Goal: Find specific page/section: Find specific page/section

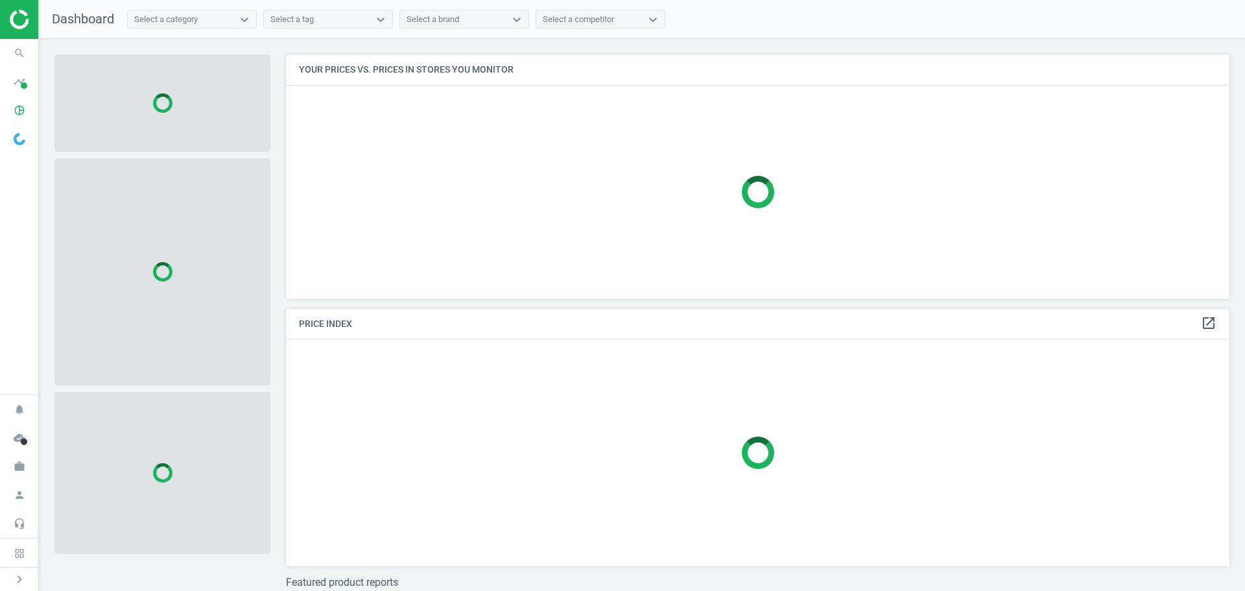
scroll to position [264, 954]
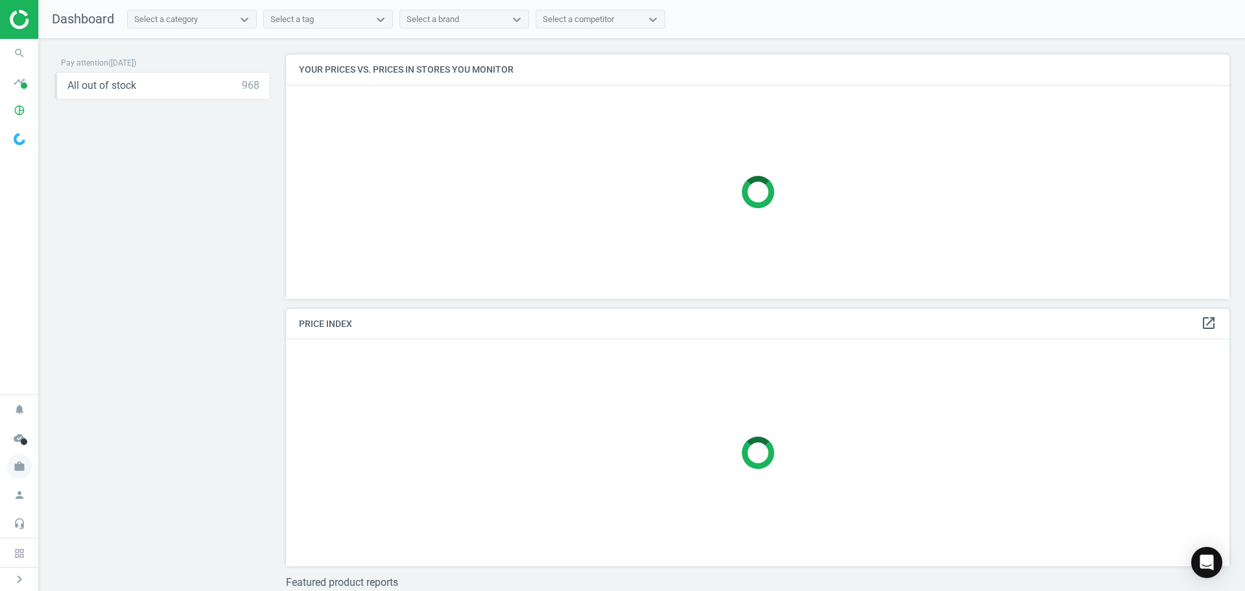
click at [29, 466] on icon "work" at bounding box center [19, 466] width 25 height 25
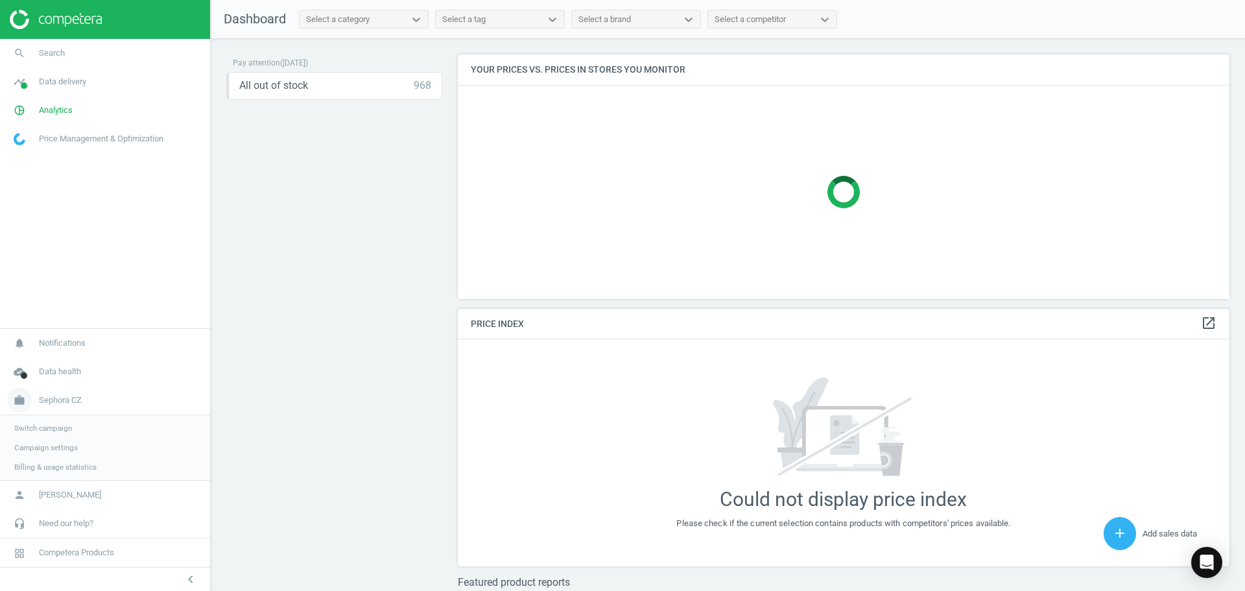
scroll to position [329, 782]
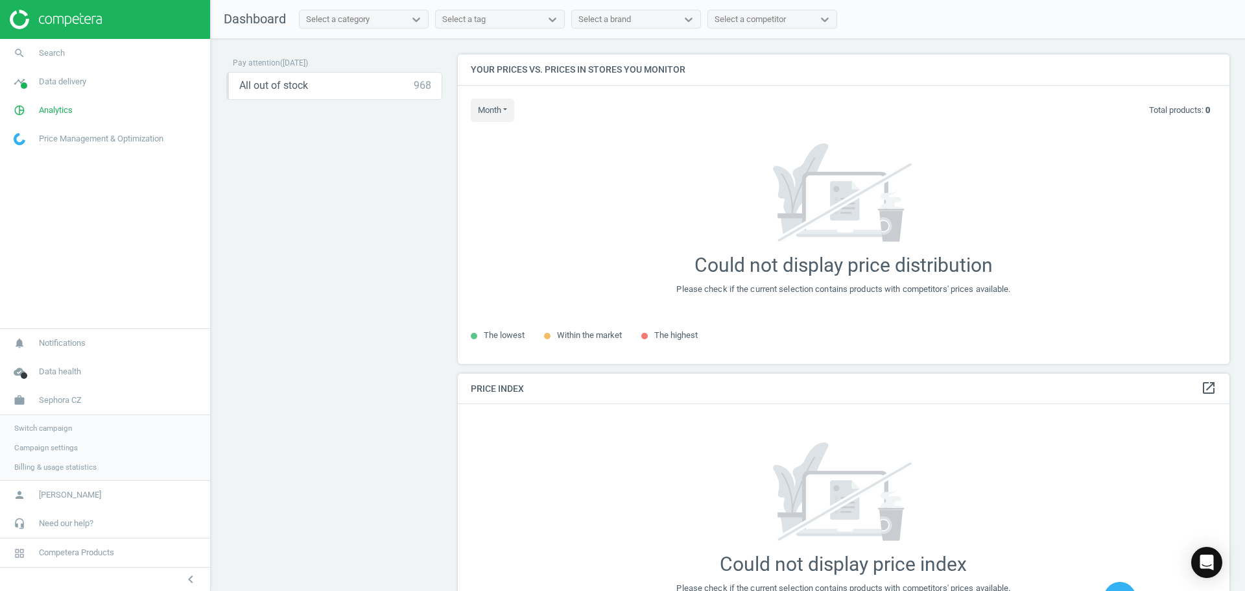
click at [58, 429] on span "Switch campaign" at bounding box center [43, 428] width 58 height 10
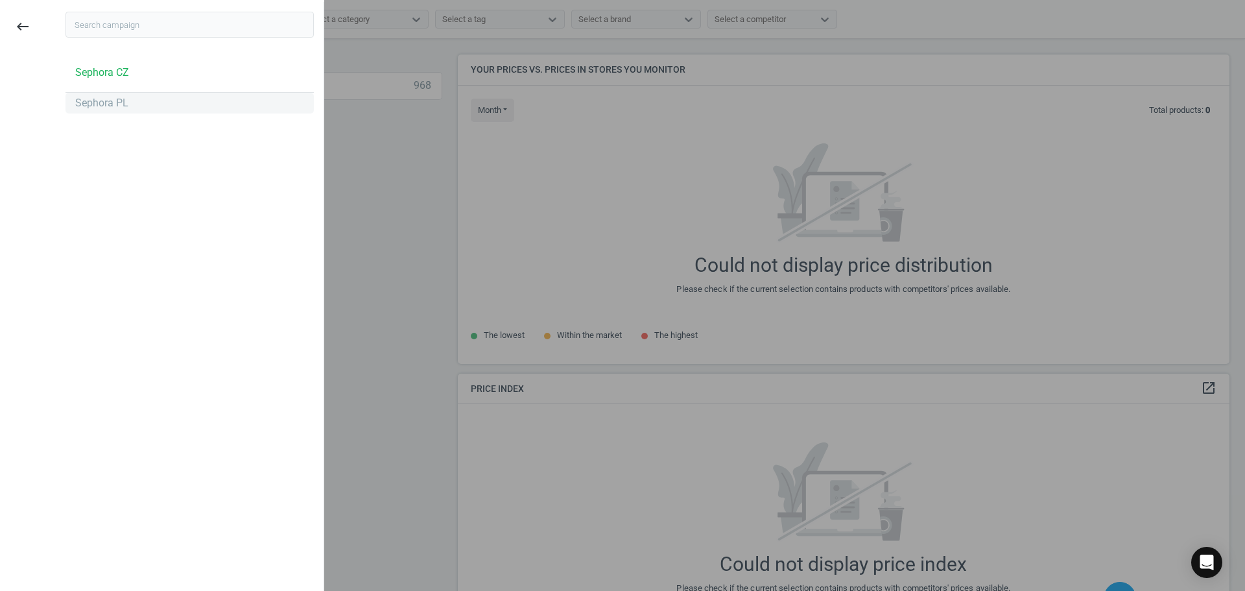
click at [107, 110] on div "Sephora PL" at bounding box center [101, 103] width 53 height 14
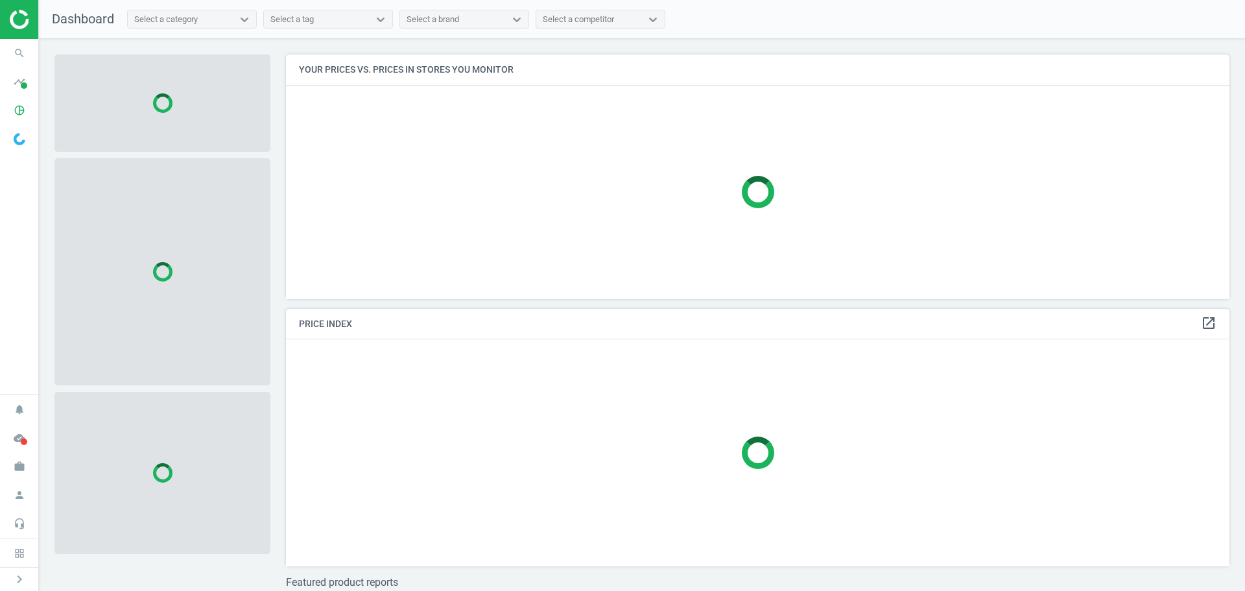
scroll to position [264, 954]
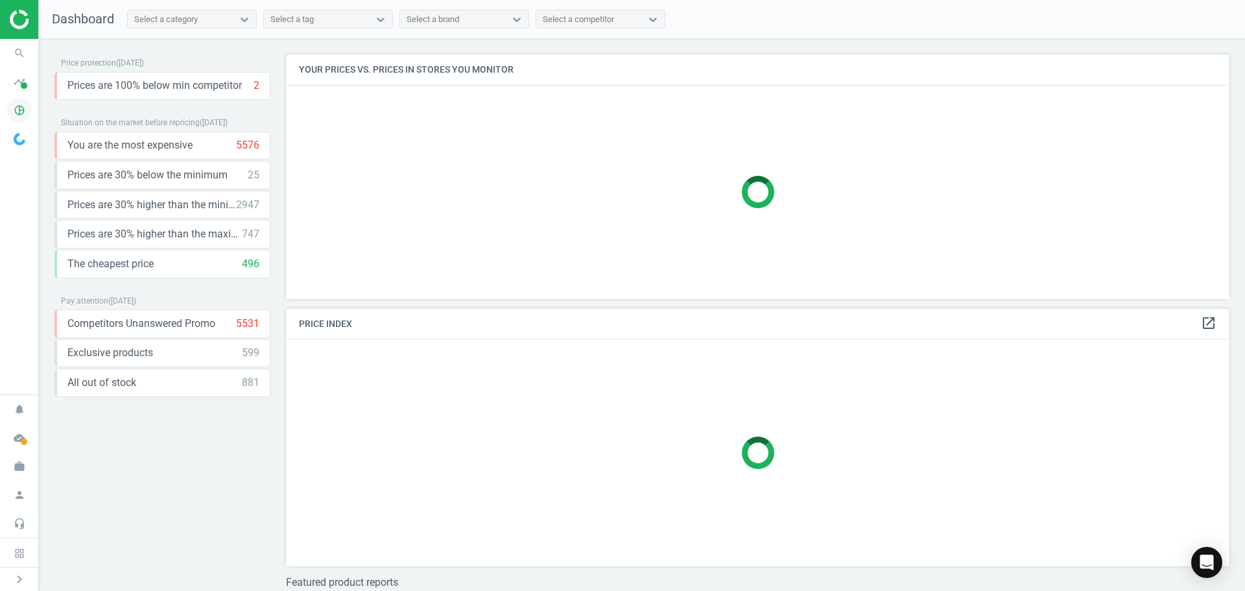
click at [25, 114] on icon "pie_chart_outlined" at bounding box center [19, 110] width 25 height 25
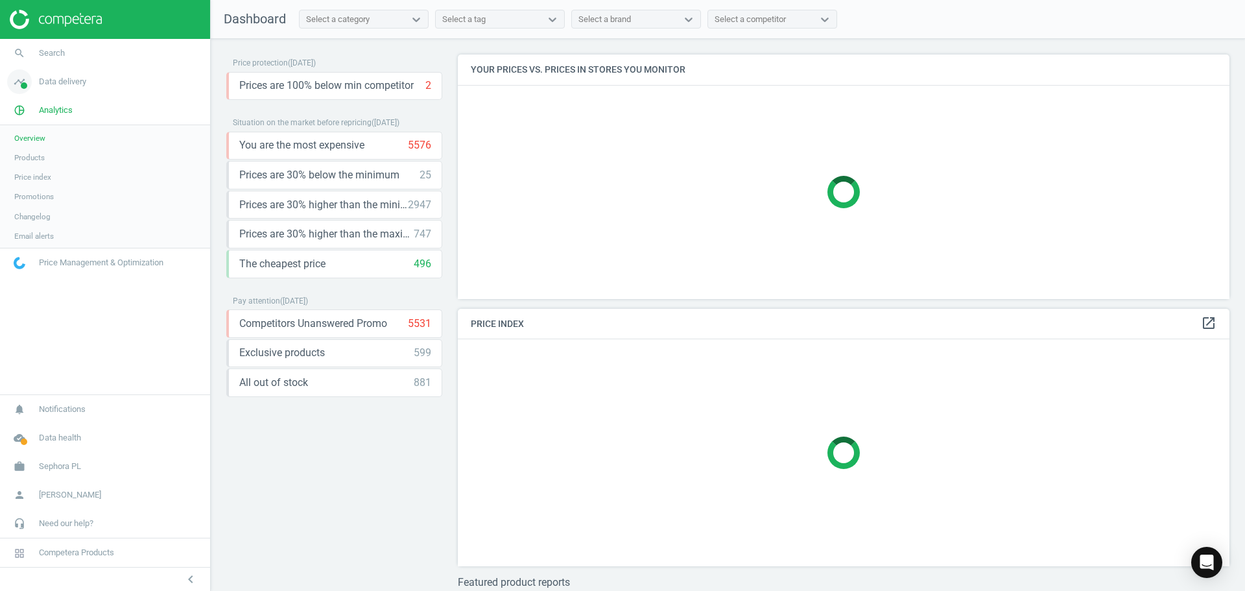
scroll to position [264, 782]
click at [38, 153] on span "Products" at bounding box center [29, 157] width 30 height 10
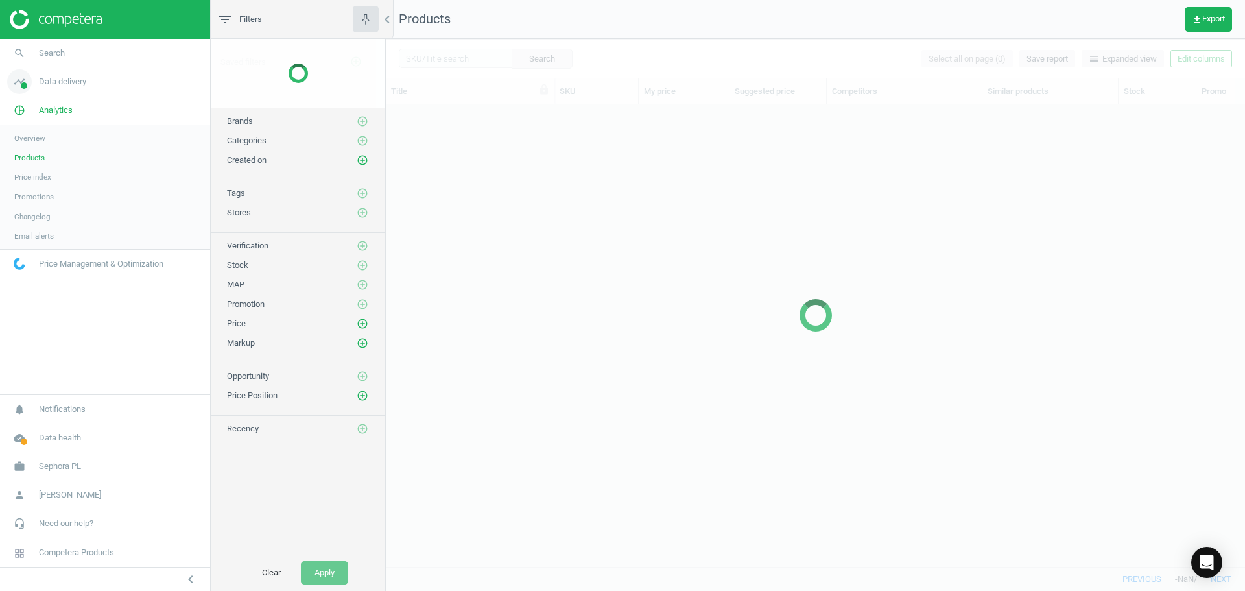
scroll to position [442, 849]
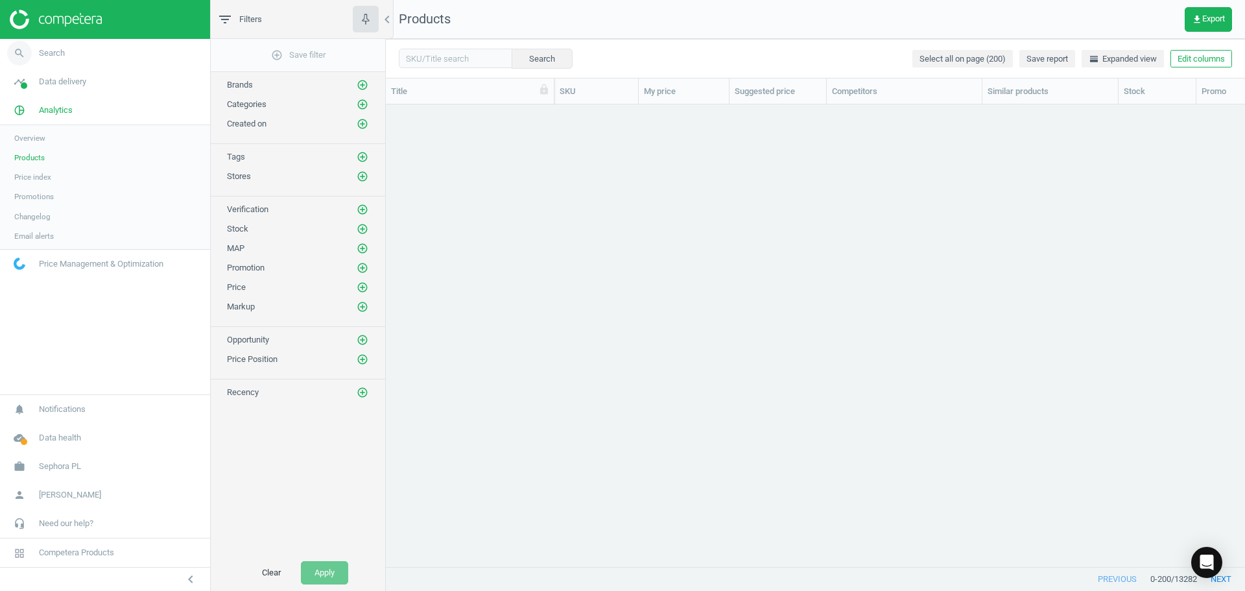
click at [41, 54] on span "Search" at bounding box center [52, 53] width 26 height 12
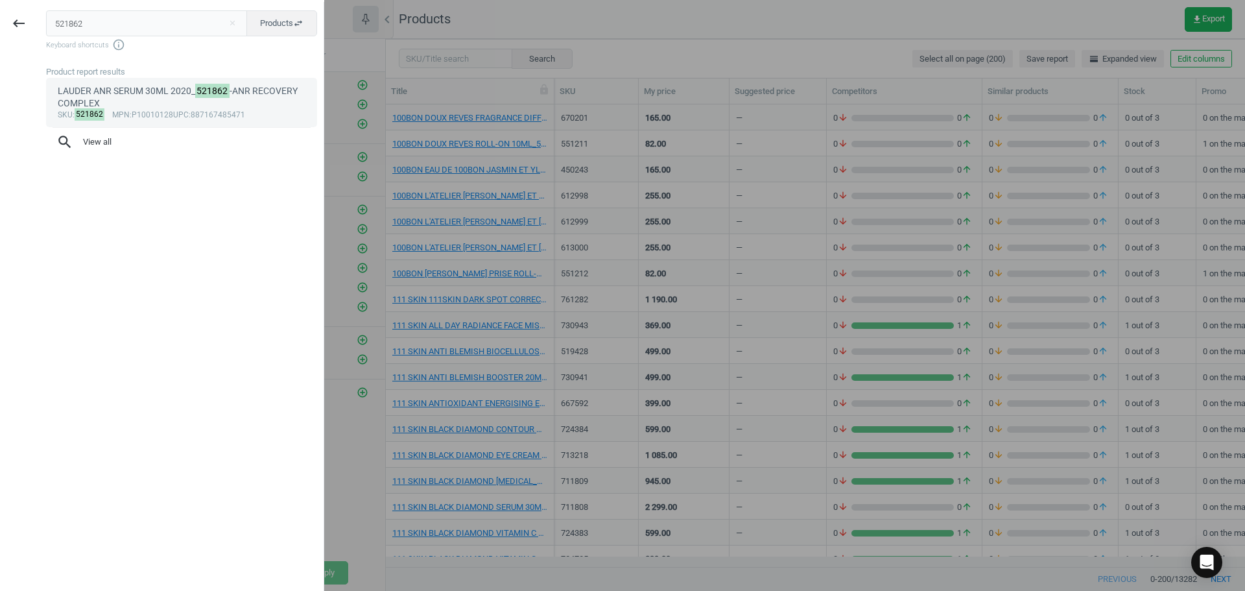
type input "521862"
click at [152, 89] on div "LAUDER ANR SERUM 30ML 2020_ 521862 -ANR RECOVERY COMPLEX" at bounding box center [182, 97] width 248 height 25
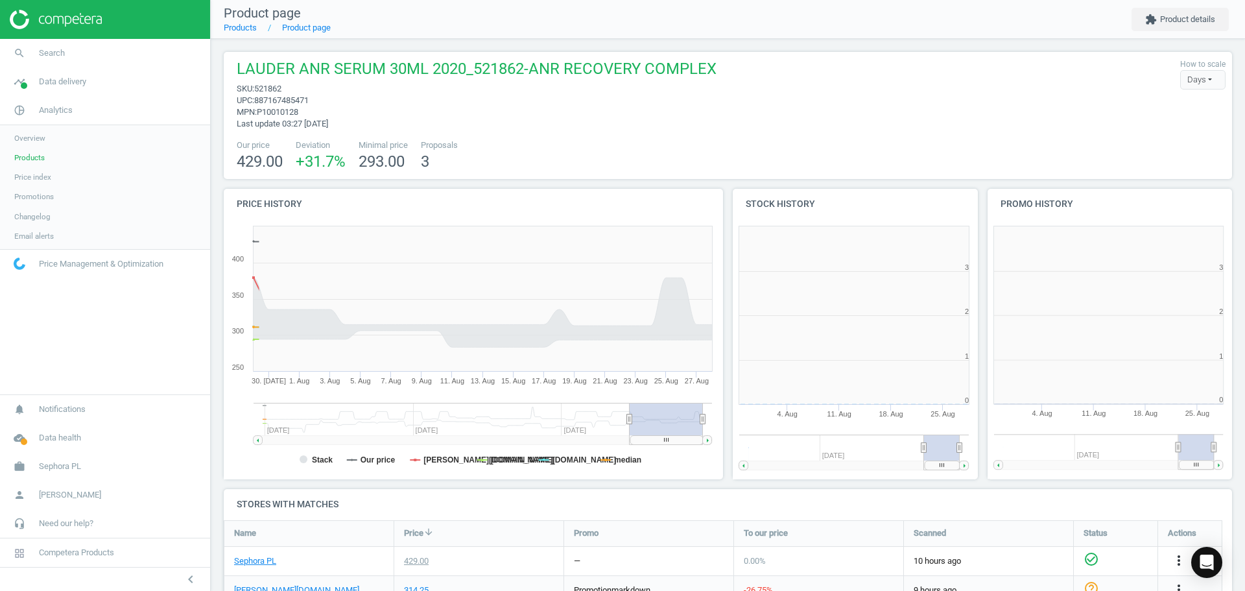
scroll to position [279, 263]
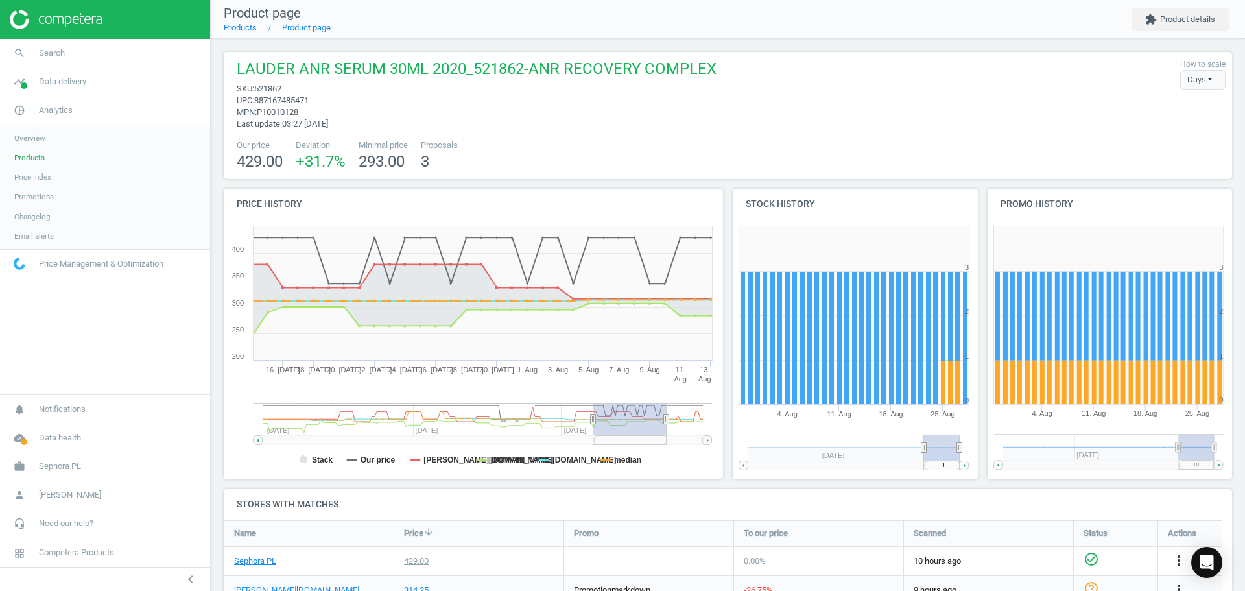
drag, startPoint x: 665, startPoint y: 440, endPoint x: 629, endPoint y: 445, distance: 36.6
click at [629, 445] on icon "Created with Highstock 6.2.0 Stack Our price [DOMAIN_NAME] [DOMAIN_NAME] [DOMAI…" at bounding box center [471, 349] width 495 height 259
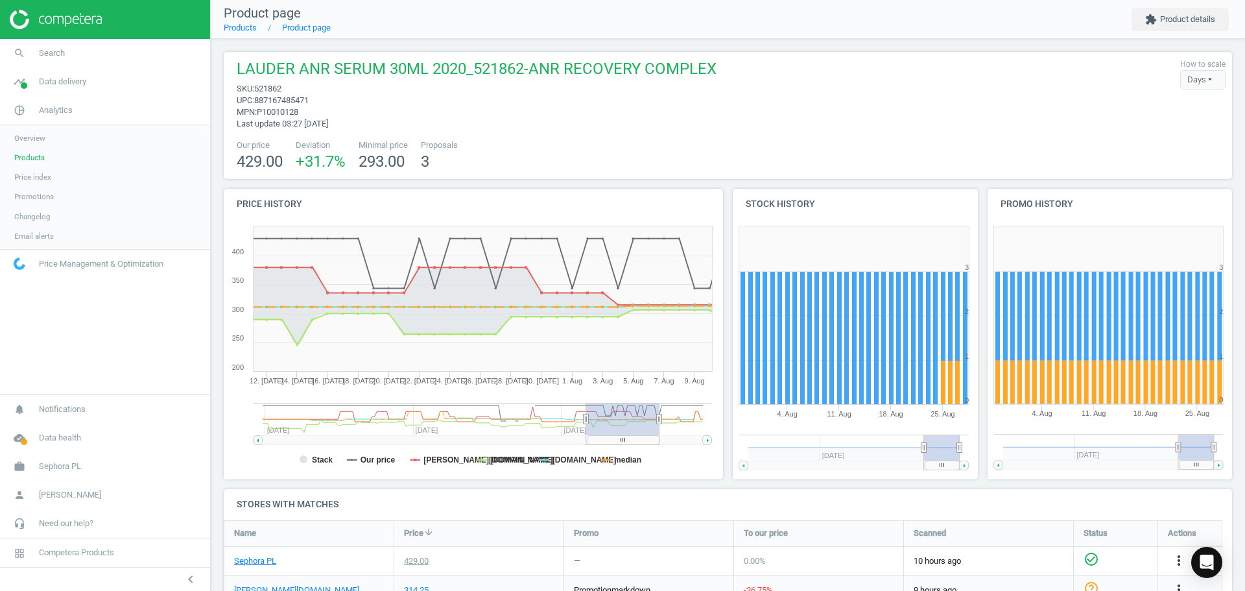
drag, startPoint x: 626, startPoint y: 441, endPoint x: 619, endPoint y: 446, distance: 8.8
click at [619, 446] on icon "Created with Highstock 6.2.0 Stack Our price [DOMAIN_NAME] [DOMAIN_NAME] [DOMAI…" at bounding box center [471, 349] width 495 height 259
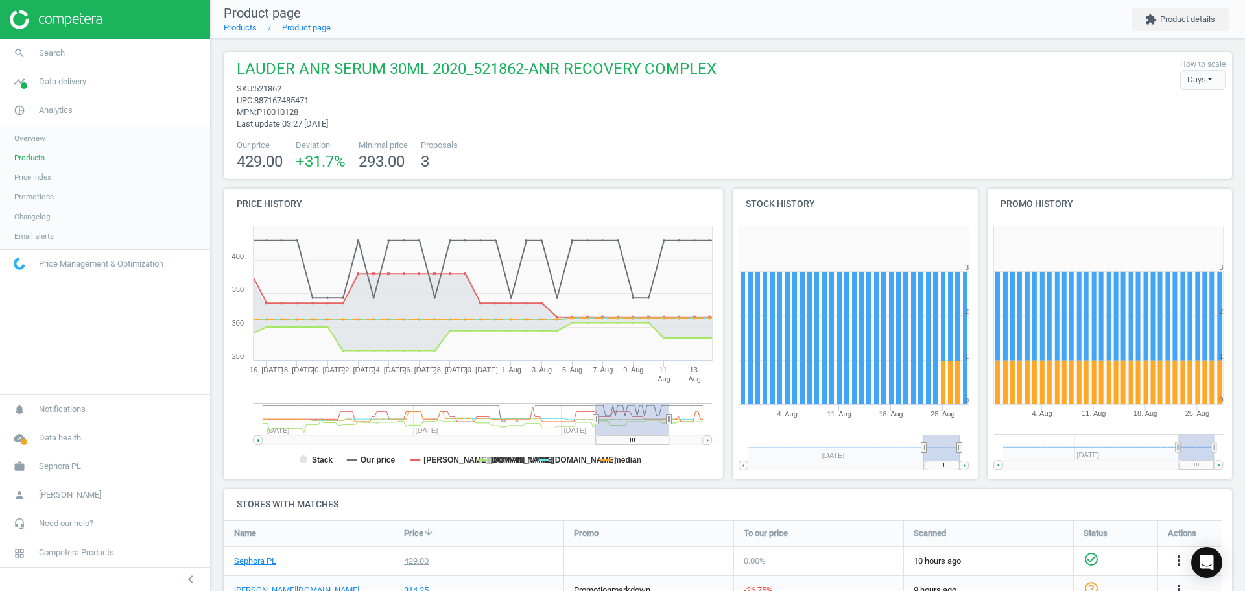
drag, startPoint x: 641, startPoint y: 441, endPoint x: 651, endPoint y: 440, distance: 9.8
click at [651, 440] on rect at bounding box center [633, 439] width 73 height 9
